Goal: Task Accomplishment & Management: Manage account settings

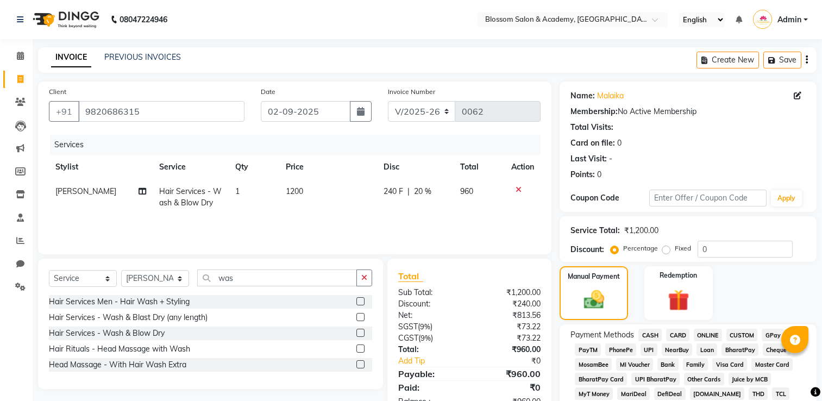
select select "8887"
select select "service"
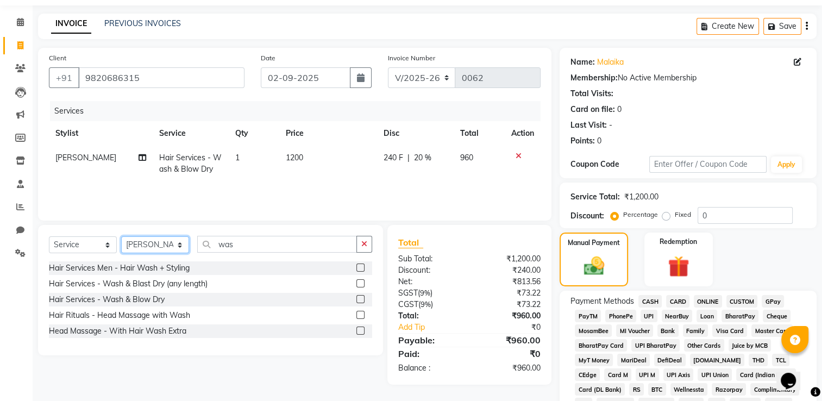
click at [170, 244] on select "Select Stylist [PERSON_NAME] [PERSON_NAME] [PERSON_NAME] [PERSON_NAME] BARBHIYA…" at bounding box center [155, 244] width 68 height 17
select select "89742"
click at [121, 237] on select "Select Stylist [PERSON_NAME] [PERSON_NAME] [PERSON_NAME] [PERSON_NAME] BARBHIYA…" at bounding box center [155, 244] width 68 height 17
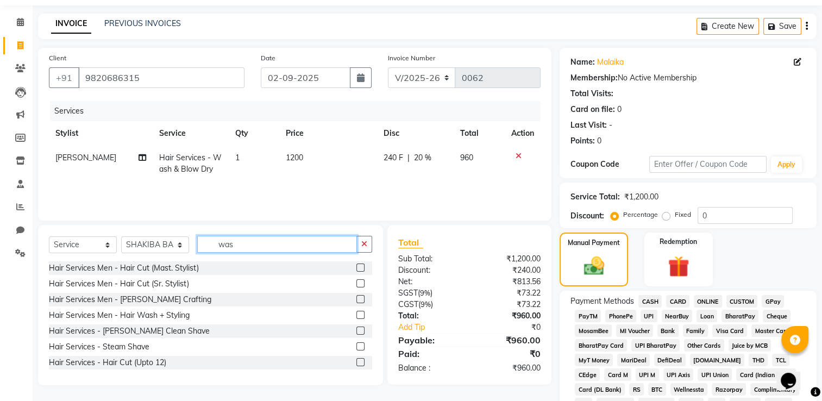
click at [245, 247] on input "was" at bounding box center [277, 244] width 160 height 17
type input "w"
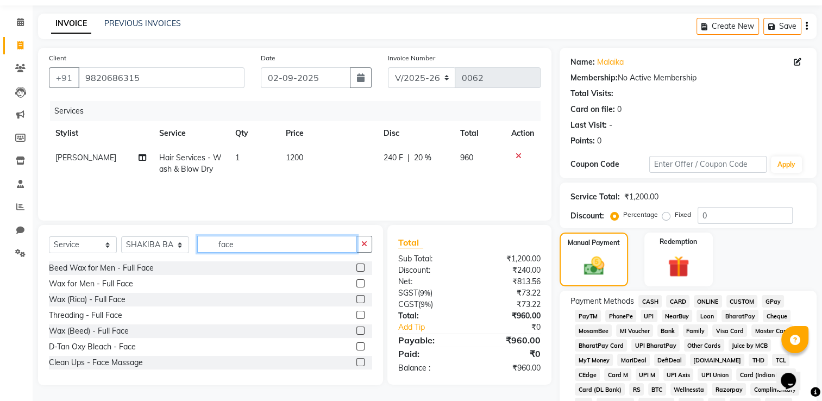
type input "face"
click at [357, 332] on label at bounding box center [361, 331] width 8 height 8
click at [357, 332] on input "checkbox" at bounding box center [360, 331] width 7 height 7
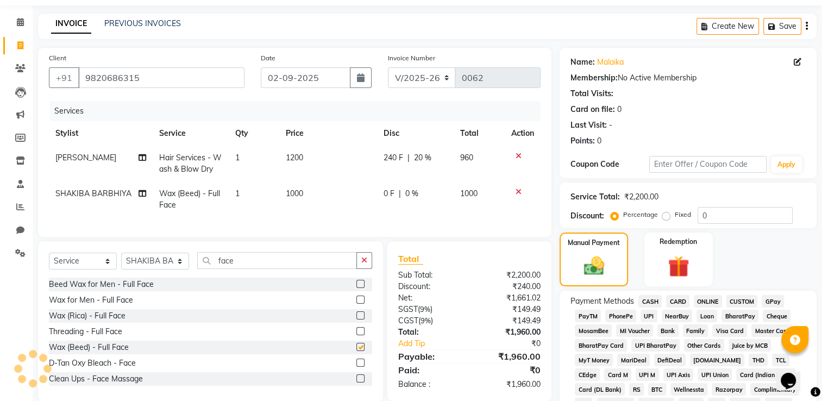
checkbox input "false"
click at [517, 190] on icon at bounding box center [519, 192] width 6 height 8
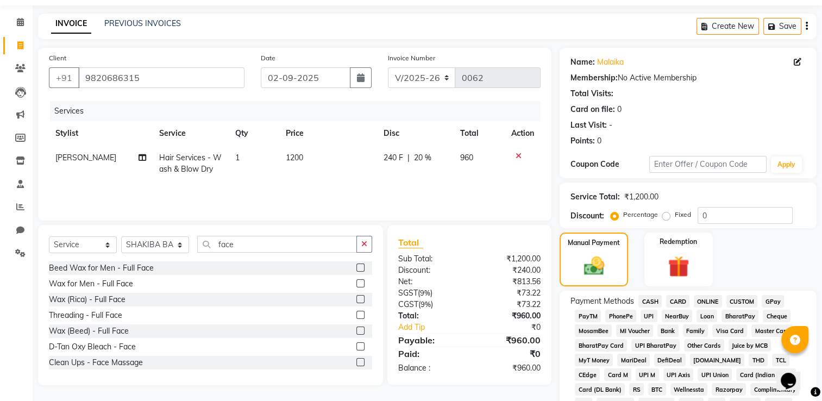
click at [357, 316] on label at bounding box center [361, 315] width 8 height 8
click at [357, 316] on input "checkbox" at bounding box center [360, 315] width 7 height 7
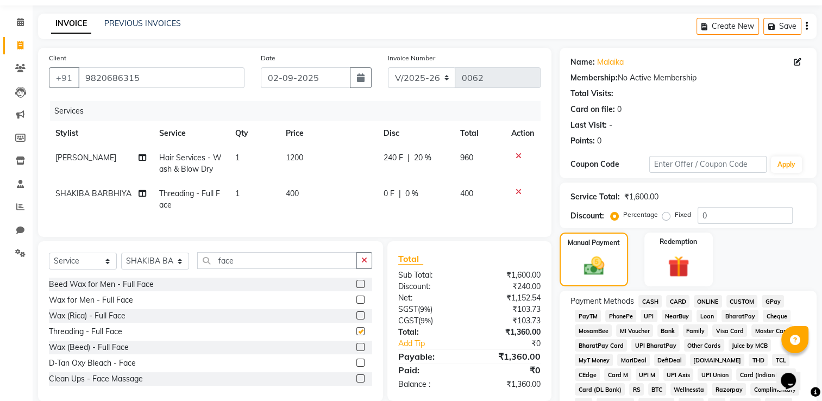
checkbox input "false"
click at [296, 267] on input "face" at bounding box center [277, 260] width 160 height 17
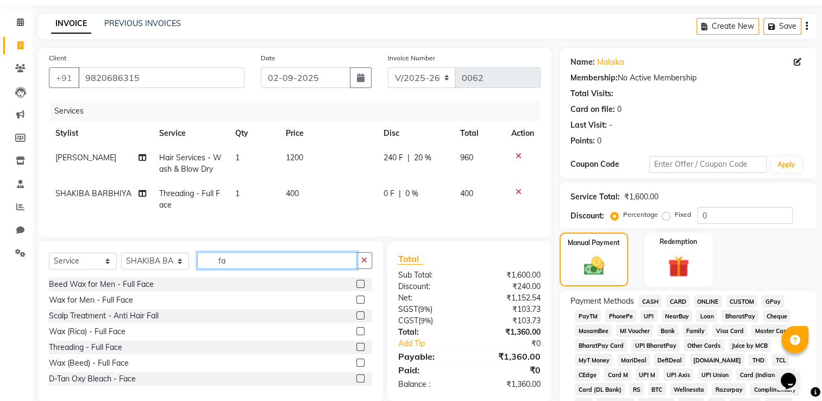
type input "f"
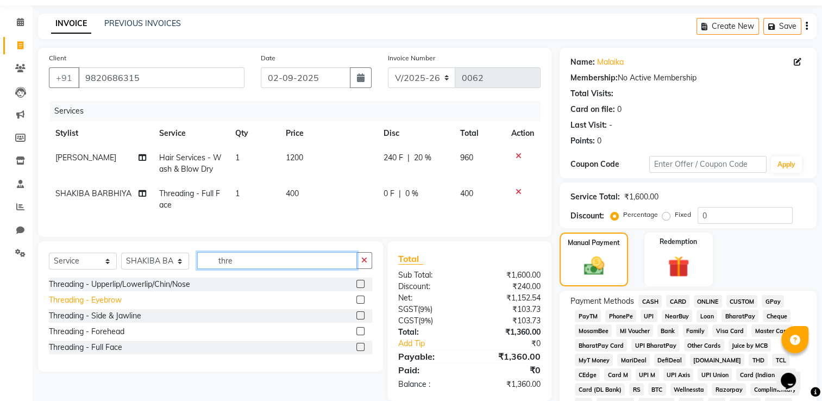
type input "thre"
click at [120, 306] on div "Threading - Eyebrow" at bounding box center [85, 300] width 73 height 11
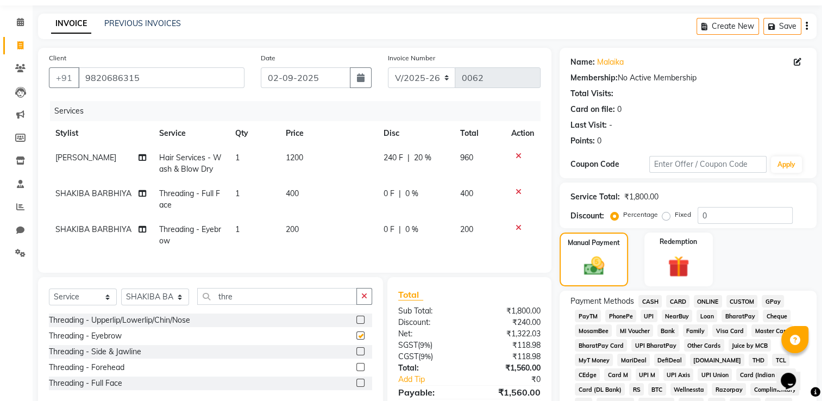
checkbox input "false"
click at [290, 230] on span "200" at bounding box center [292, 229] width 13 height 10
select select "89742"
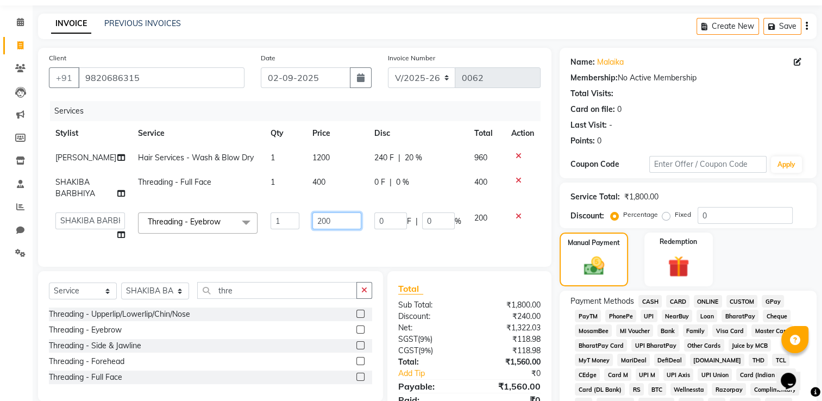
click at [328, 219] on input "200" at bounding box center [337, 221] width 48 height 17
type input "2"
type input "100"
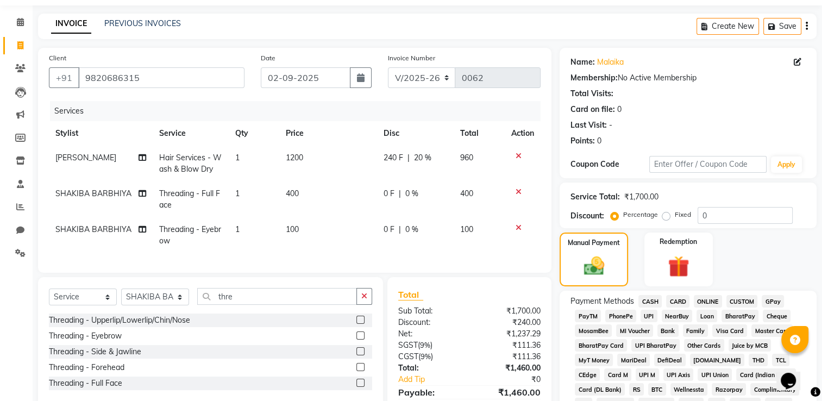
click at [444, 240] on td "0 F | 0 %" at bounding box center [415, 235] width 77 height 36
select select "89742"
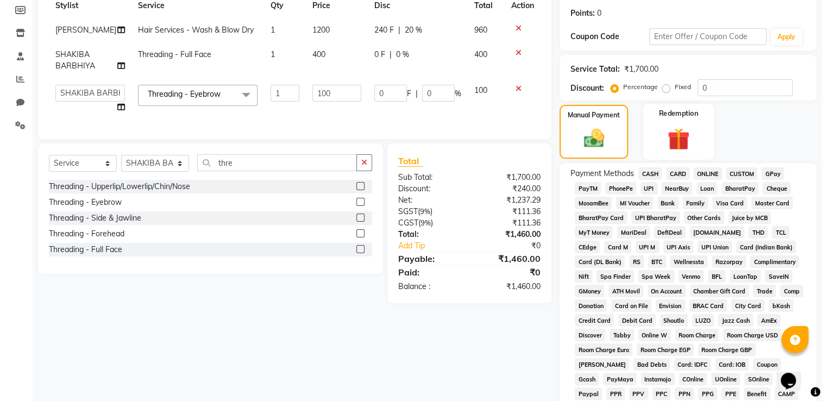
scroll to position [142, 0]
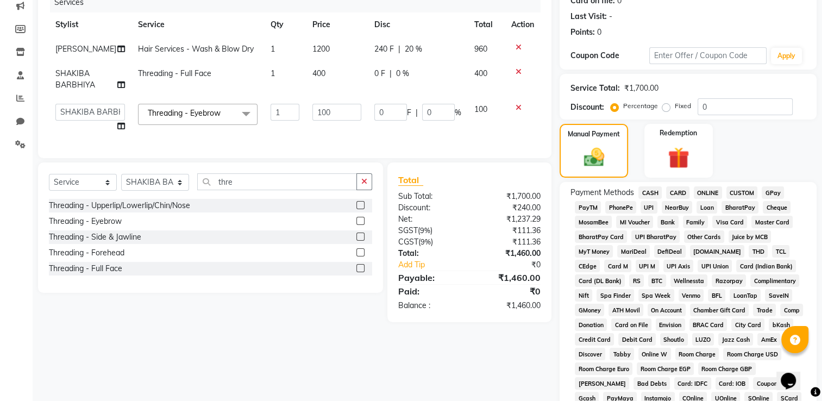
click at [648, 193] on span "CASH" at bounding box center [650, 192] width 23 height 13
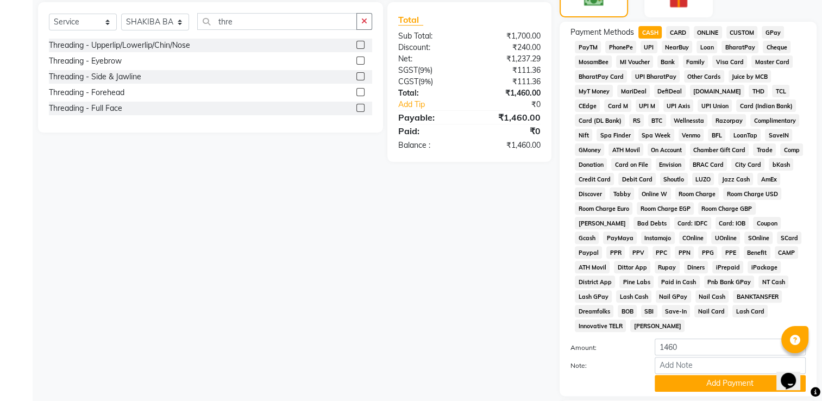
scroll to position [372, 0]
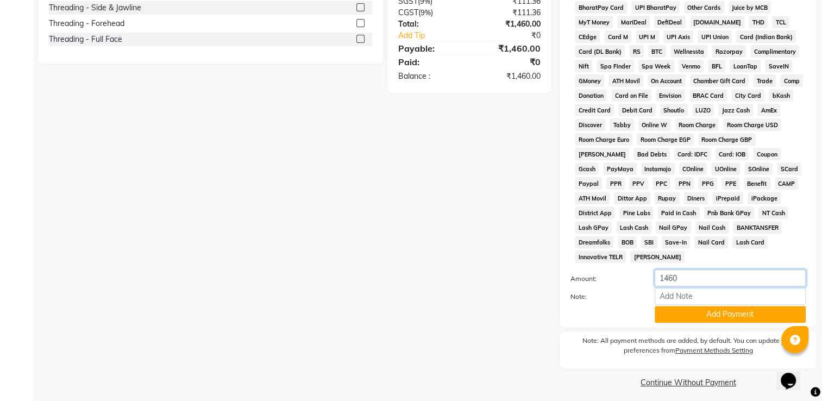
click at [687, 270] on input "1460" at bounding box center [730, 278] width 151 height 17
type input "1"
type input "1000"
click at [731, 313] on button "Add Payment" at bounding box center [730, 314] width 151 height 17
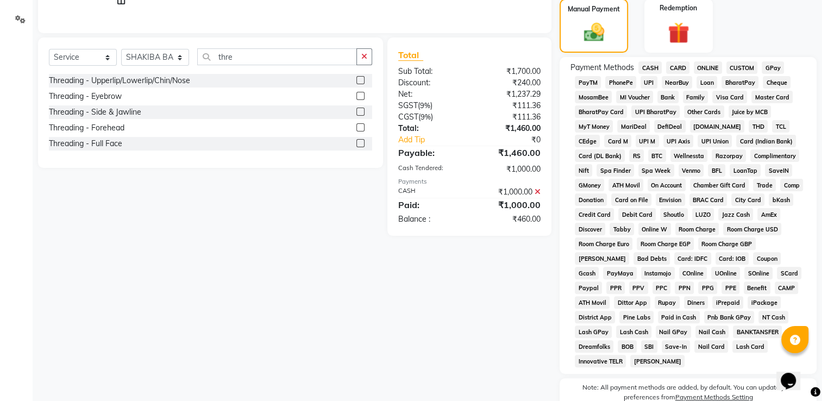
scroll to position [263, 0]
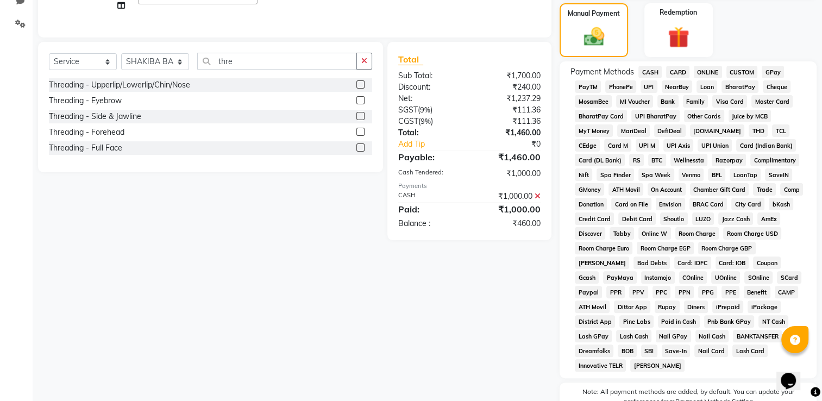
click at [710, 72] on span "ONLINE" at bounding box center [708, 72] width 28 height 13
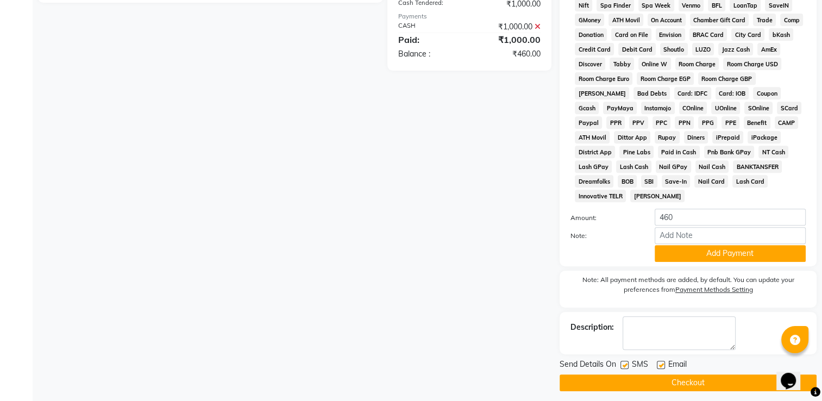
click at [732, 245] on button "Add Payment" at bounding box center [730, 253] width 151 height 17
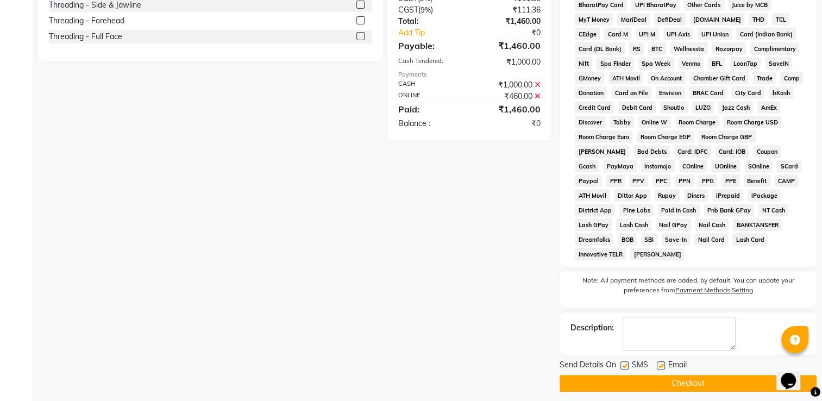
click at [724, 380] on button "Checkout" at bounding box center [688, 383] width 257 height 17
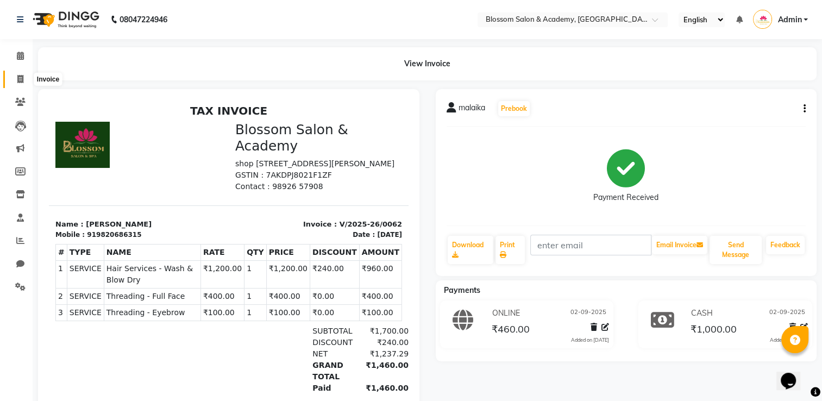
click at [21, 77] on icon at bounding box center [20, 79] width 6 height 8
select select "8887"
select select "service"
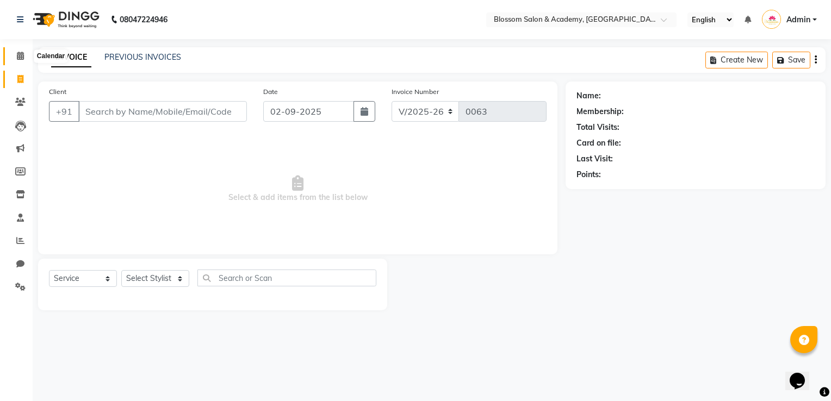
click at [23, 58] on icon at bounding box center [20, 56] width 7 height 8
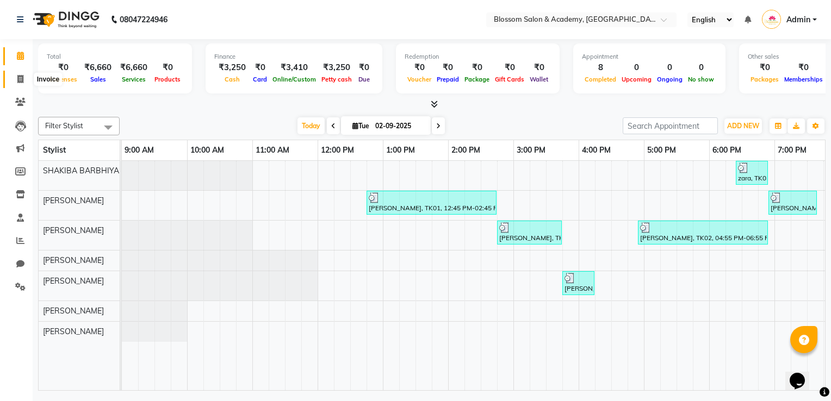
click at [16, 73] on span at bounding box center [20, 79] width 19 height 13
select select "service"
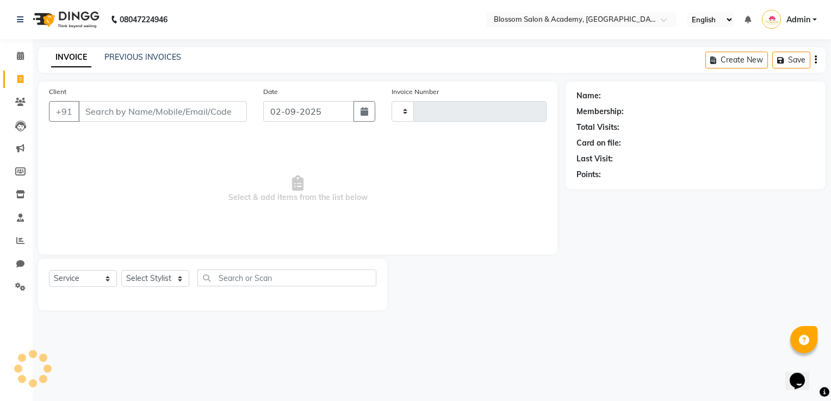
type input "0063"
select select "8887"
click at [22, 58] on icon at bounding box center [20, 56] width 7 height 8
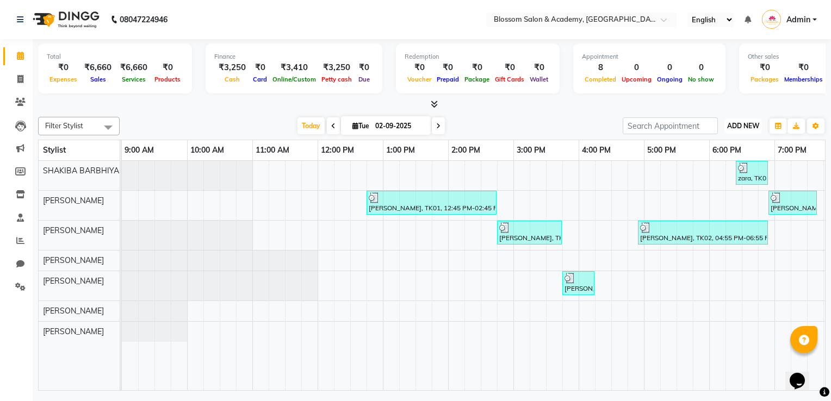
click at [737, 130] on button "ADD NEW Toggle Dropdown" at bounding box center [743, 125] width 38 height 15
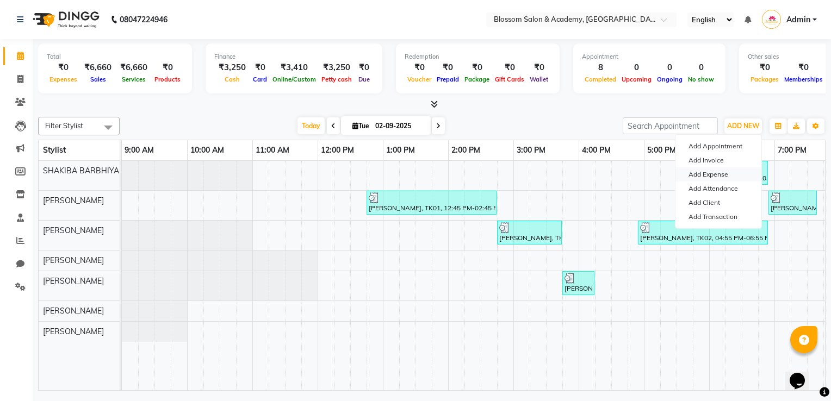
click at [699, 175] on link "Add Expense" at bounding box center [718, 174] width 86 height 14
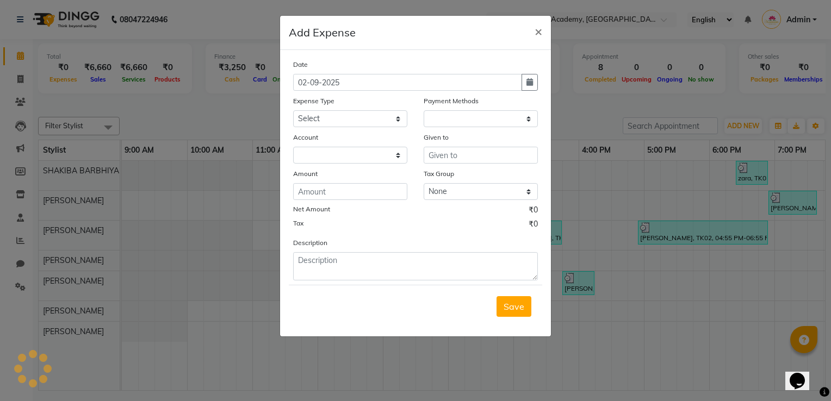
select select "1"
select select "8107"
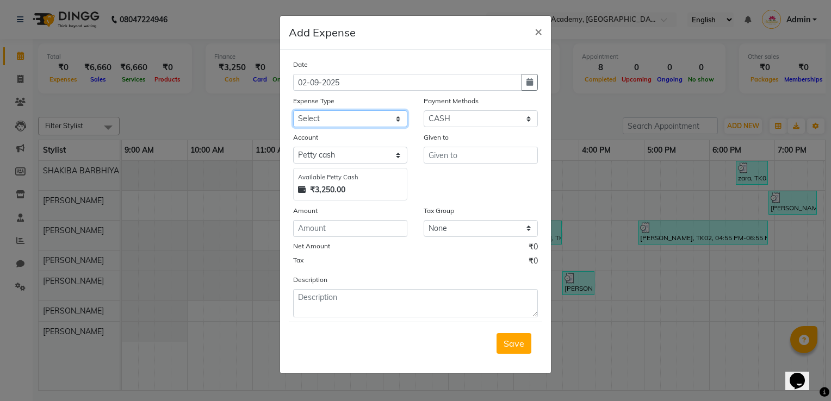
click at [355, 118] on select "Select Advance Salary Bank charges Car maintenance Cash transfer to bank Cash t…" at bounding box center [350, 118] width 114 height 17
click at [347, 118] on select "Select Advance Salary Bank charges Car maintenance Cash transfer to bank Cash t…" at bounding box center [350, 118] width 114 height 17
click at [320, 122] on select "Select Advance Salary Bank charges Car maintenance Cash transfer to bank Cash t…" at bounding box center [350, 118] width 114 height 17
click at [483, 177] on div "Given to" at bounding box center [480, 166] width 130 height 69
click at [339, 229] on input "number" at bounding box center [350, 228] width 114 height 17
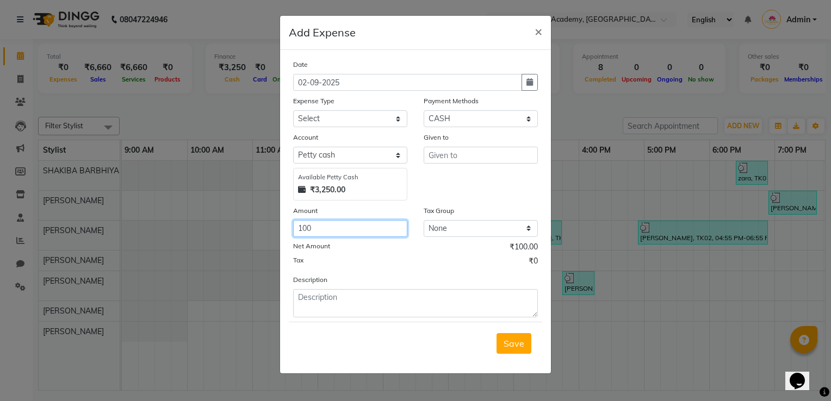
type input "100"
click at [411, 255] on div "Net Amount ₹100.00" at bounding box center [415, 248] width 245 height 14
click at [452, 157] on input "text" at bounding box center [480, 155] width 114 height 17
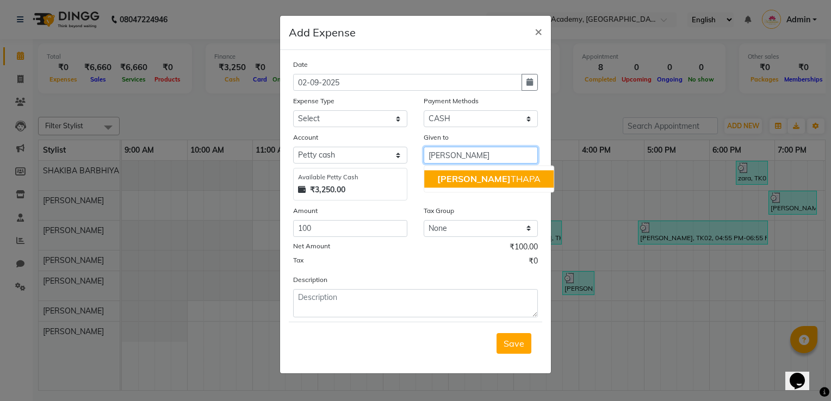
type input "[PERSON_NAME]"
click at [429, 262] on div "Tax ₹0" at bounding box center [415, 262] width 245 height 14
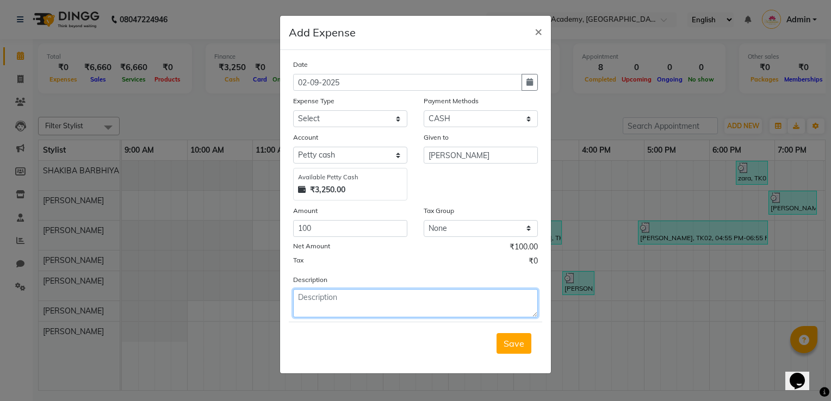
click at [413, 308] on textarea at bounding box center [415, 303] width 245 height 28
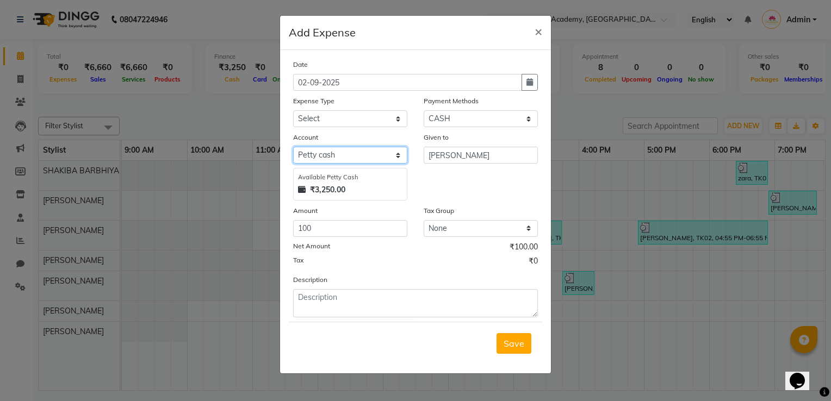
click at [350, 160] on select "Select [PERSON_NAME] cash Default account" at bounding box center [350, 155] width 114 height 17
click at [376, 120] on select "Select Advance Salary Bank charges Car maintenance Cash transfer to bank Cash t…" at bounding box center [350, 118] width 114 height 17
select select "17"
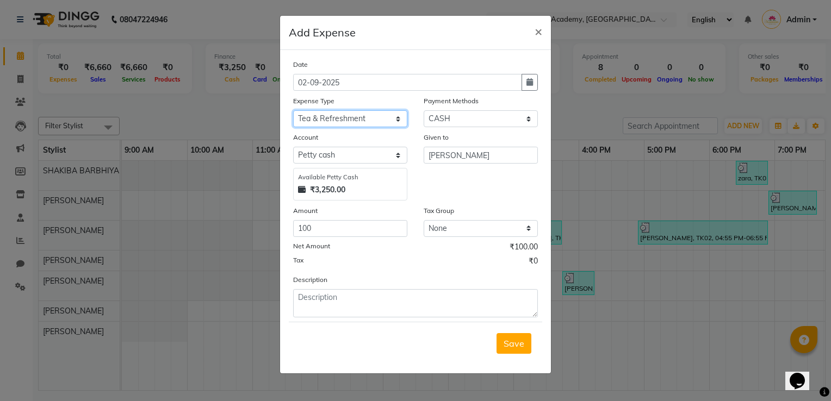
click at [293, 111] on select "Select Advance Salary Bank charges Car maintenance Cash transfer to bank Cash t…" at bounding box center [350, 118] width 114 height 17
click at [517, 349] on span "Save" at bounding box center [513, 343] width 21 height 11
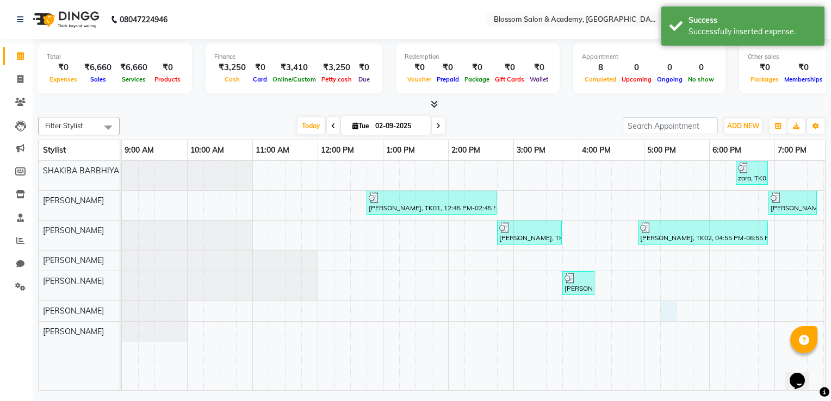
click at [667, 311] on div "zara, TK03, 06:25 PM-06:55 PM, Threading - Eyebrow malaika, TK04, 09:25 PM-10:2…" at bounding box center [578, 276] width 913 height 230
select select "89748"
select select "tentative"
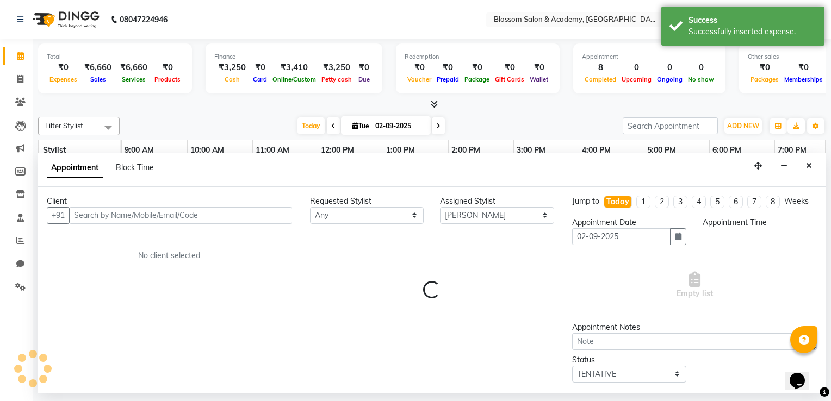
select select "1035"
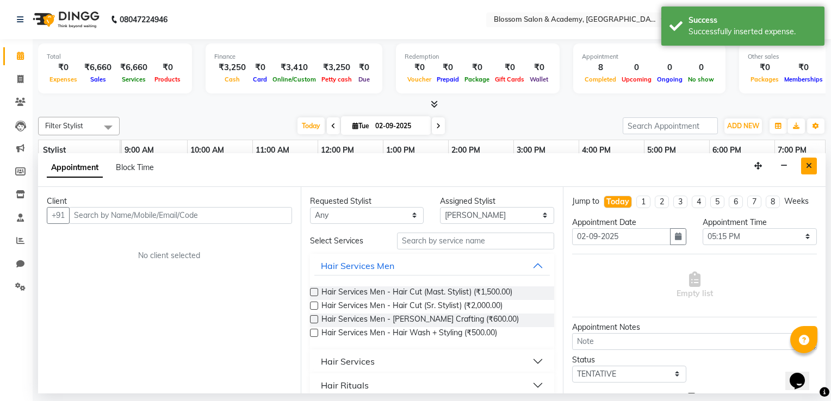
click at [812, 168] on button "Close" at bounding box center [809, 166] width 16 height 17
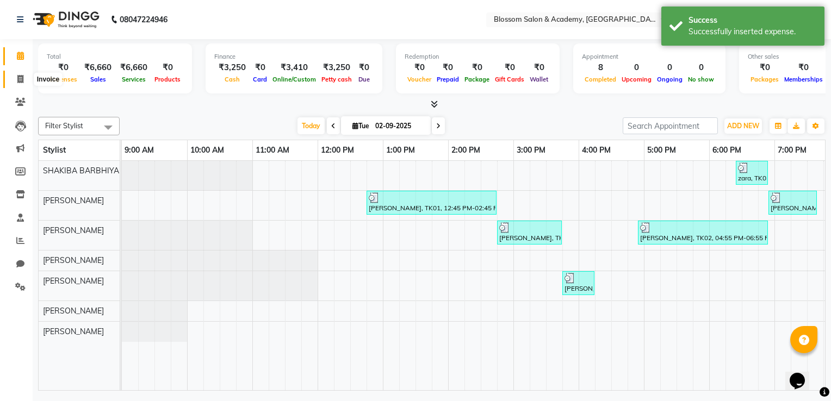
click at [20, 78] on icon at bounding box center [20, 79] width 6 height 8
select select "service"
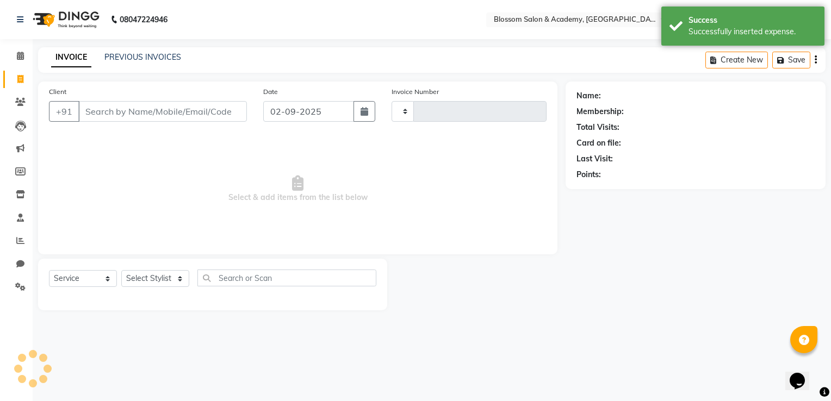
type input "0063"
select select "8887"
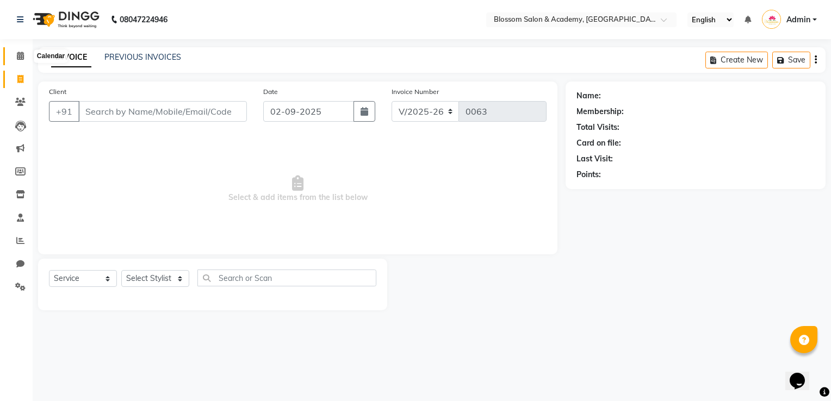
click at [22, 59] on icon at bounding box center [20, 56] width 7 height 8
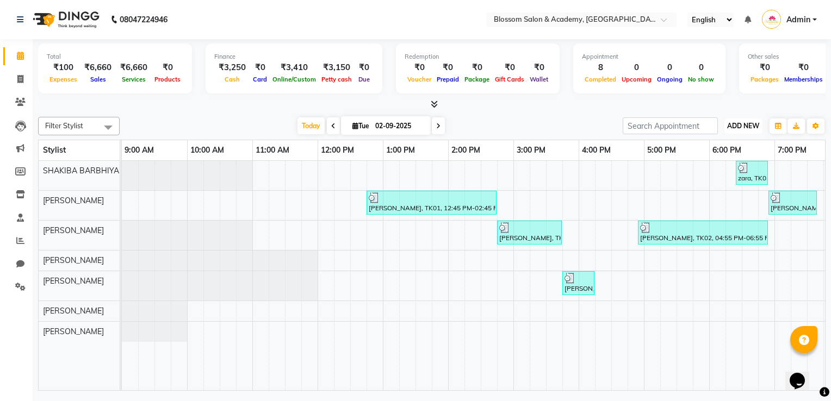
click at [734, 125] on span "ADD NEW" at bounding box center [743, 126] width 32 height 8
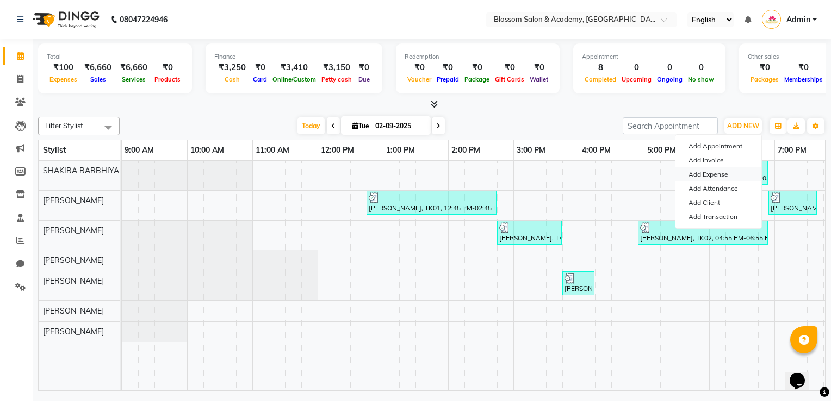
click at [722, 180] on link "Add Expense" at bounding box center [718, 174] width 86 height 14
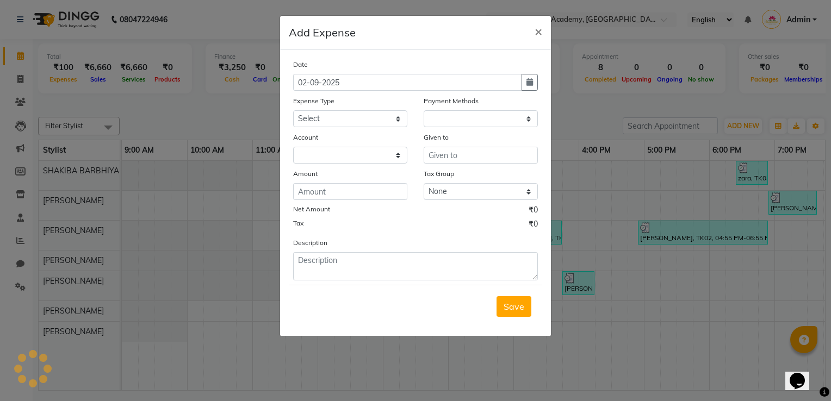
select select "1"
select select "8107"
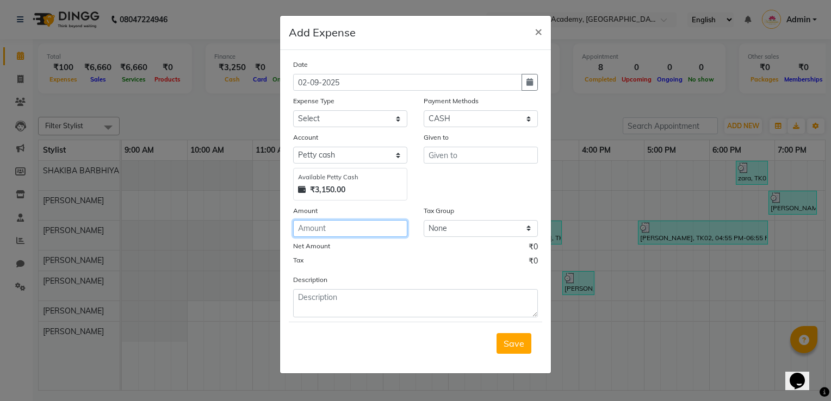
click at [335, 232] on input "number" at bounding box center [350, 228] width 114 height 17
type input "50"
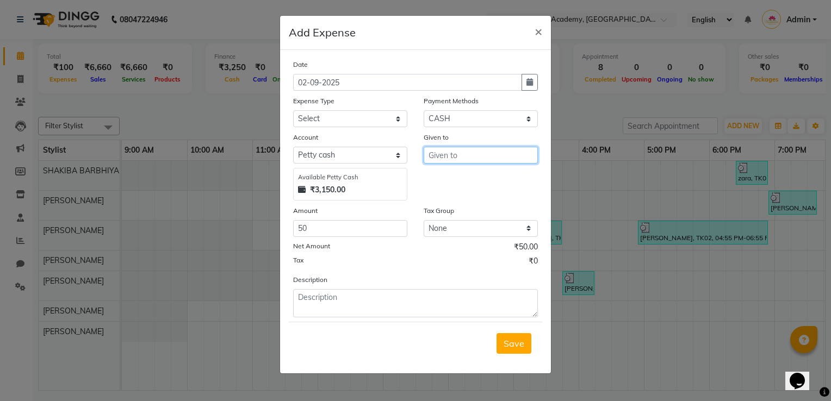
click at [450, 161] on input "text" at bounding box center [480, 155] width 114 height 17
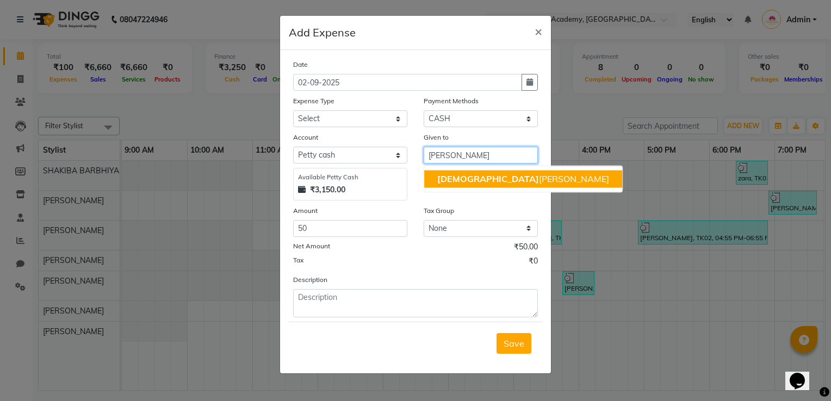
type input "[PERSON_NAME]"
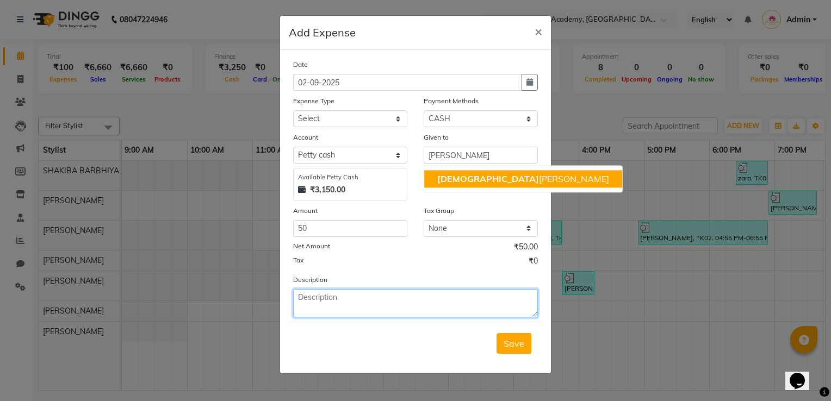
click at [373, 301] on textarea at bounding box center [415, 303] width 245 height 28
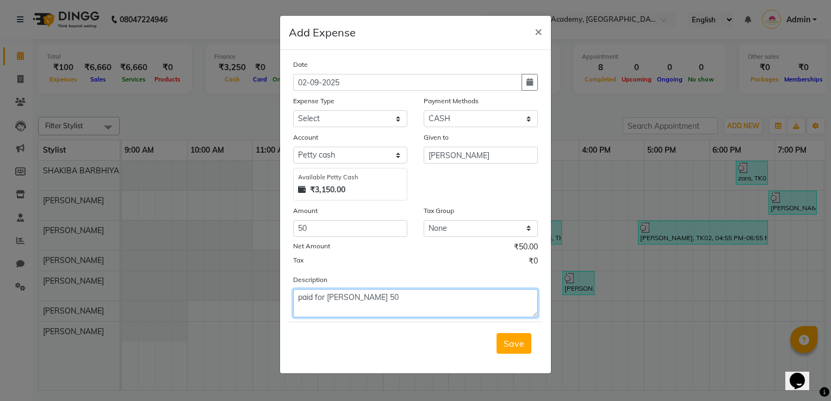
click at [418, 305] on textarea "paid for [PERSON_NAME] 50" at bounding box center [415, 303] width 245 height 28
click at [522, 345] on span "Save" at bounding box center [513, 343] width 21 height 11
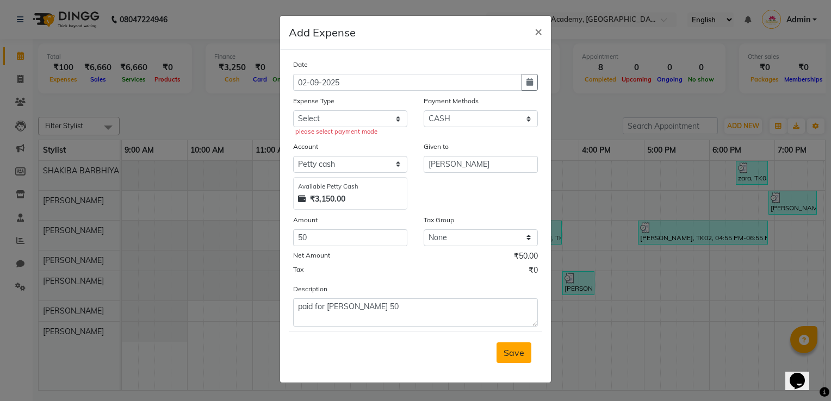
click at [515, 349] on button "Save" at bounding box center [513, 352] width 35 height 21
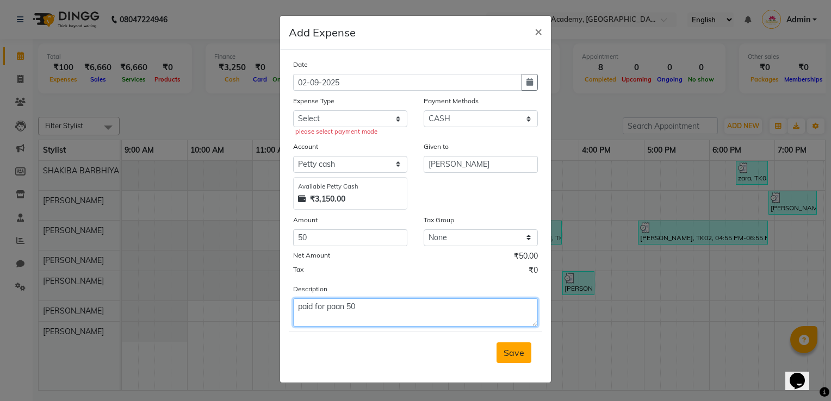
type textarea "paid for paan 50"
click at [522, 357] on span "Save" at bounding box center [513, 352] width 21 height 11
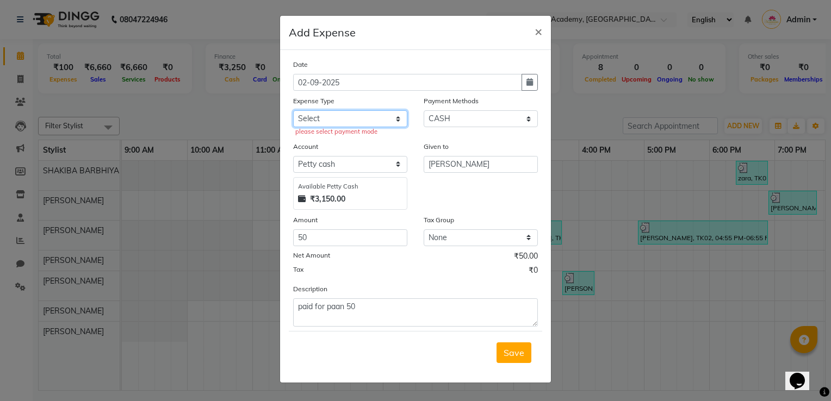
click at [375, 117] on select "Select Advance Salary Bank charges Car maintenance Cash transfer to bank Cash t…" at bounding box center [350, 118] width 114 height 17
select select "10"
click at [293, 111] on select "Select Advance Salary Bank charges Car maintenance Cash transfer to bank Cash t…" at bounding box center [350, 118] width 114 height 17
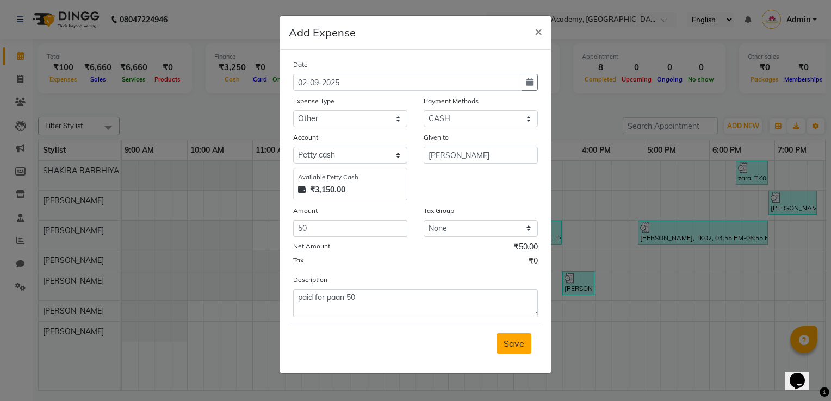
click at [517, 342] on span "Save" at bounding box center [513, 343] width 21 height 11
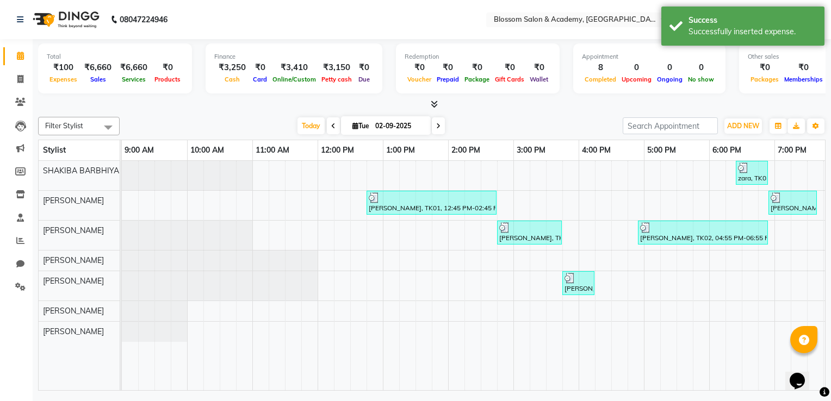
click at [230, 76] on span "Cash" at bounding box center [232, 80] width 21 height 8
click at [23, 79] on span at bounding box center [20, 79] width 19 height 13
select select "service"
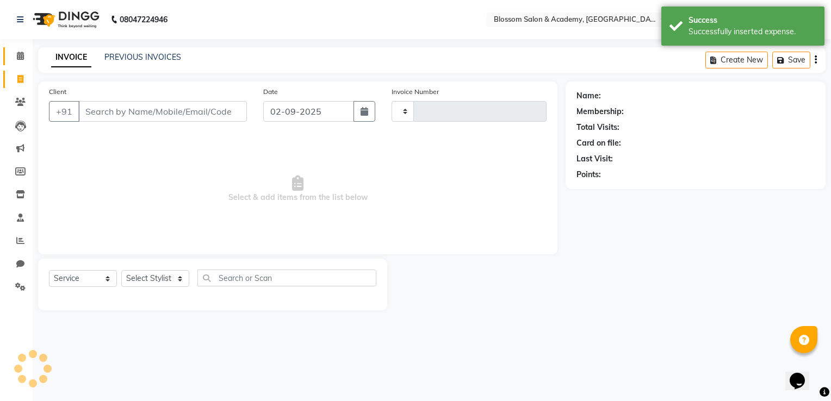
type input "0063"
select select "8887"
click at [27, 57] on span at bounding box center [20, 56] width 19 height 13
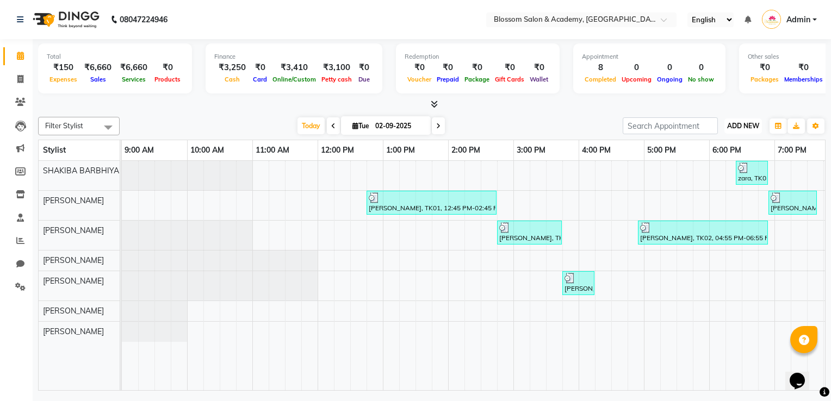
click at [739, 127] on span "ADD NEW" at bounding box center [743, 126] width 32 height 8
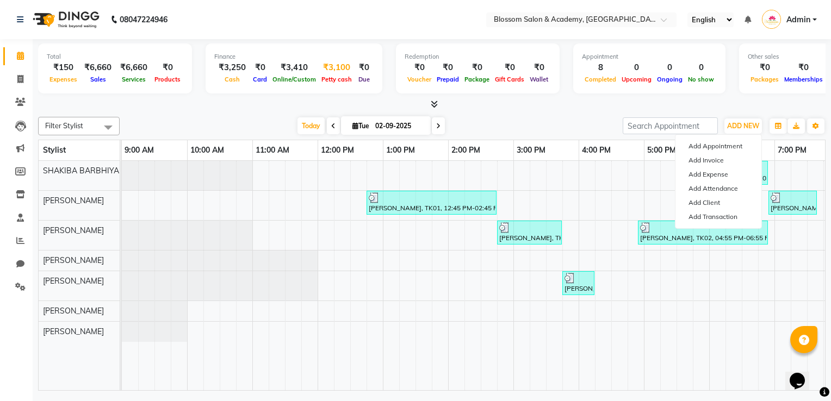
click at [327, 70] on div "₹3,100" at bounding box center [337, 67] width 36 height 13
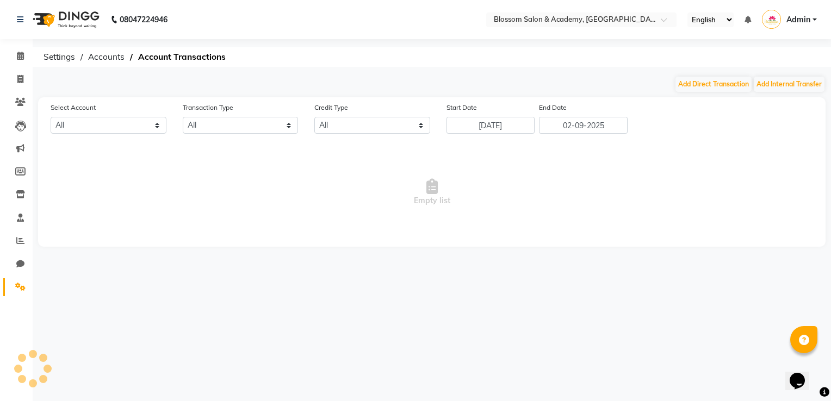
select select "8107"
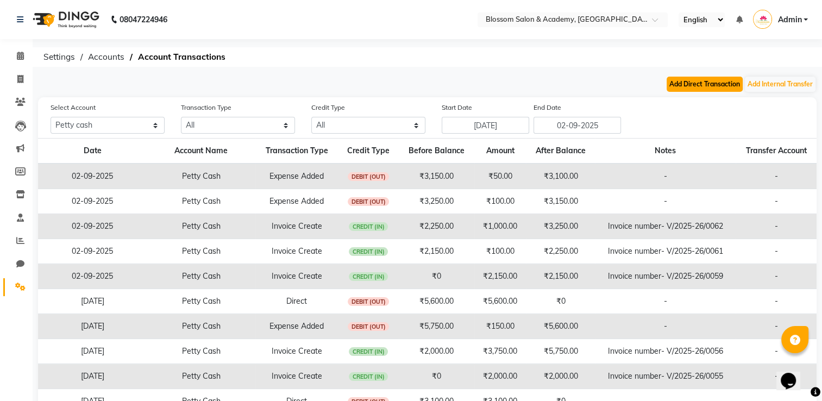
click at [713, 79] on button "Add Direct Transaction" at bounding box center [705, 84] width 76 height 15
select select "direct"
select select "8107"
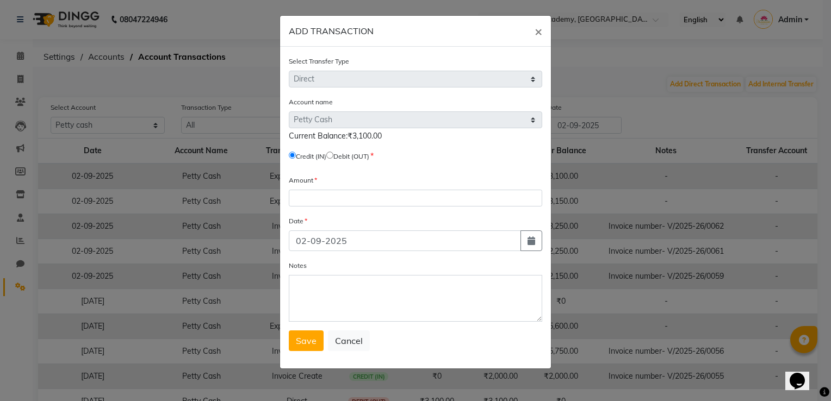
click at [333, 156] on input "radio" at bounding box center [329, 155] width 7 height 7
radio input "true"
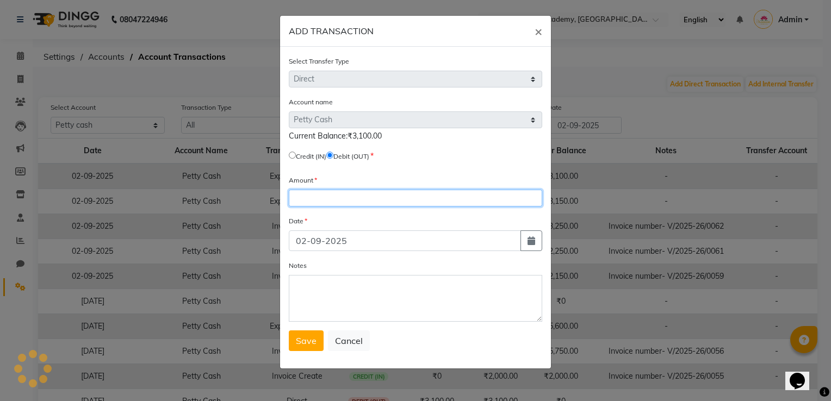
click at [317, 199] on input "number" at bounding box center [415, 198] width 253 height 17
type input "3000"
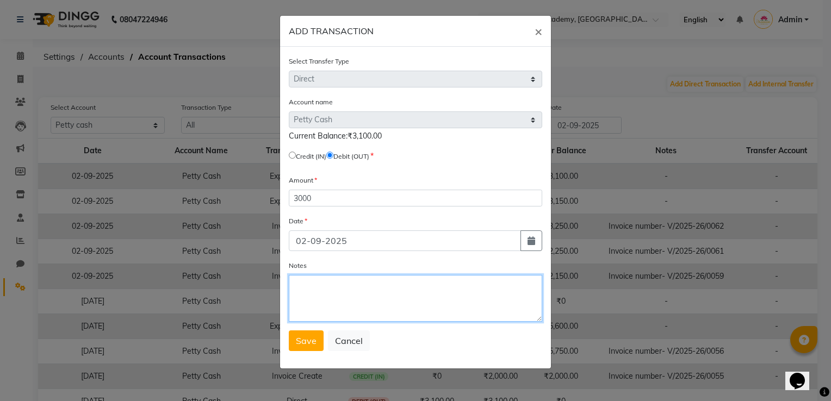
click at [322, 295] on textarea "Notes" at bounding box center [415, 298] width 253 height 47
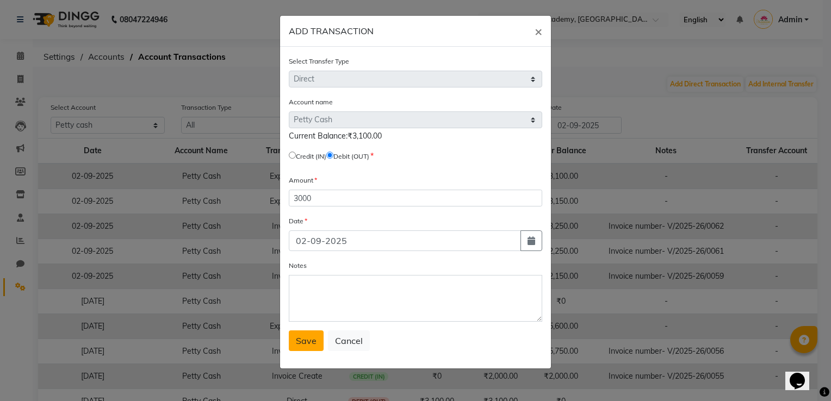
click at [304, 349] on button "Save" at bounding box center [306, 340] width 35 height 21
